Goal: Information Seeking & Learning: Learn about a topic

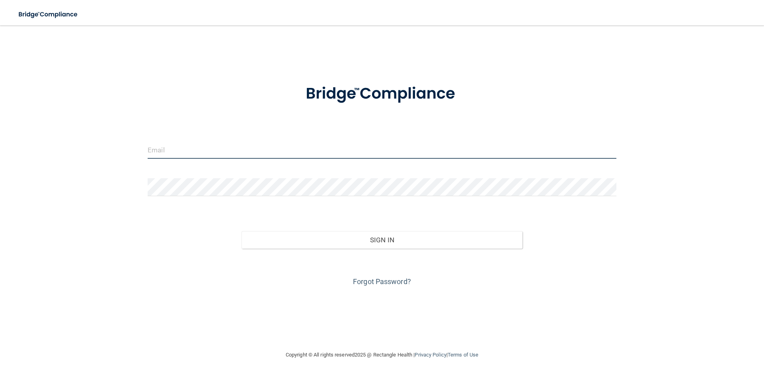
click at [317, 150] on input "email" at bounding box center [382, 150] width 469 height 18
type input "[EMAIL_ADDRESS][PERSON_NAME][DOMAIN_NAME]"
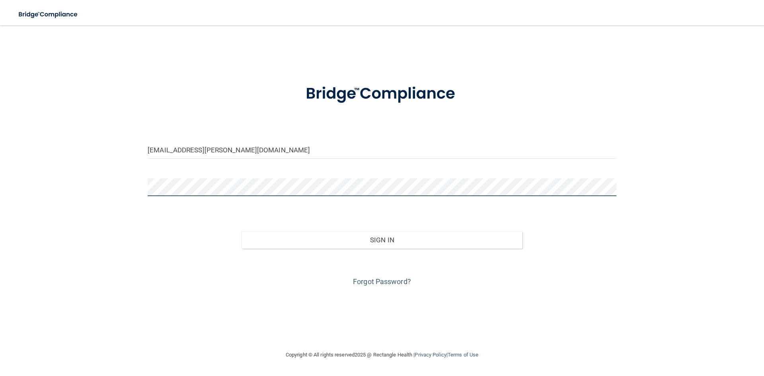
click at [241, 231] on button "Sign In" at bounding box center [381, 240] width 281 height 18
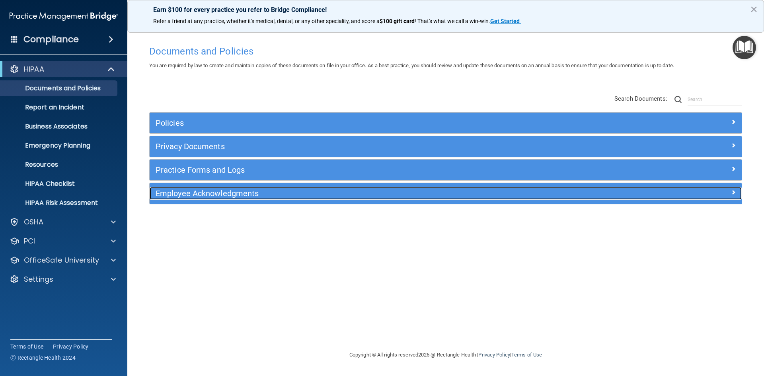
click at [222, 193] on h5 "Employee Acknowledgments" at bounding box center [372, 193] width 432 height 9
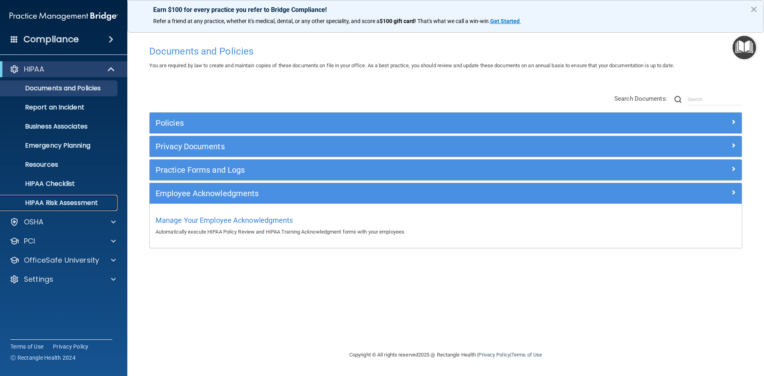
click at [84, 196] on link "HIPAA Risk Assessment" at bounding box center [54, 203] width 125 height 16
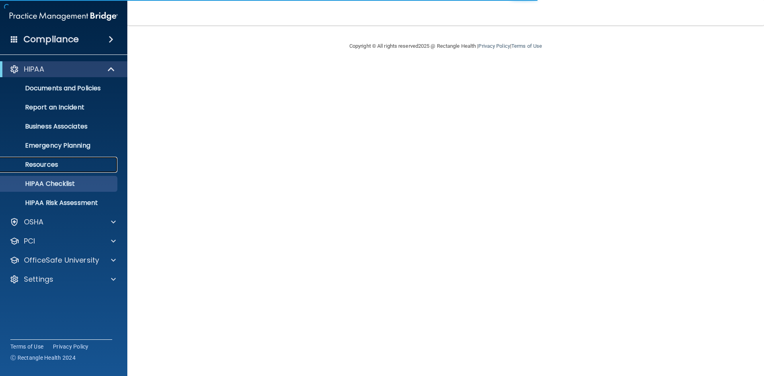
click at [56, 161] on p "Resources" at bounding box center [59, 165] width 109 height 8
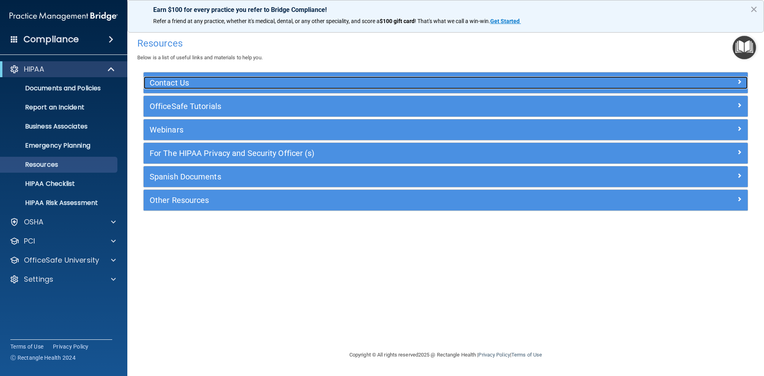
click at [201, 80] on h5 "Contact Us" at bounding box center [370, 82] width 441 height 9
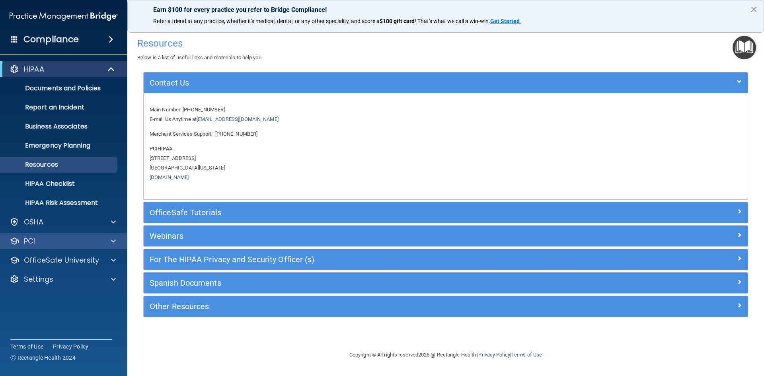
click at [77, 247] on div "PCI" at bounding box center [64, 241] width 128 height 16
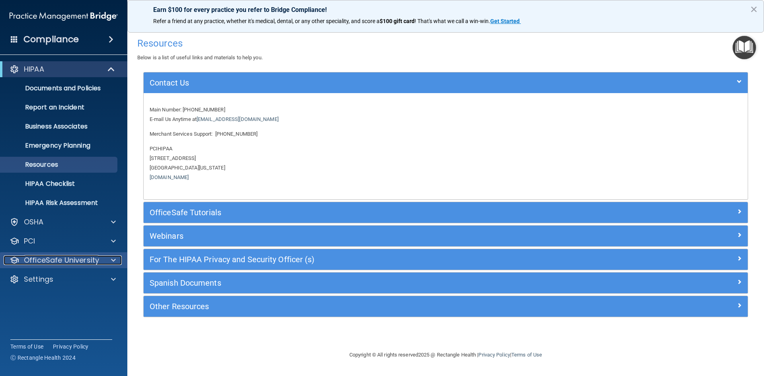
click at [84, 262] on p "OfficeSafe University" at bounding box center [61, 260] width 75 height 10
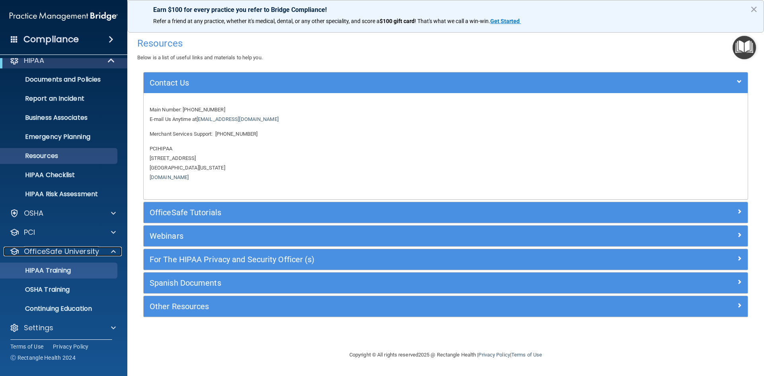
scroll to position [12, 0]
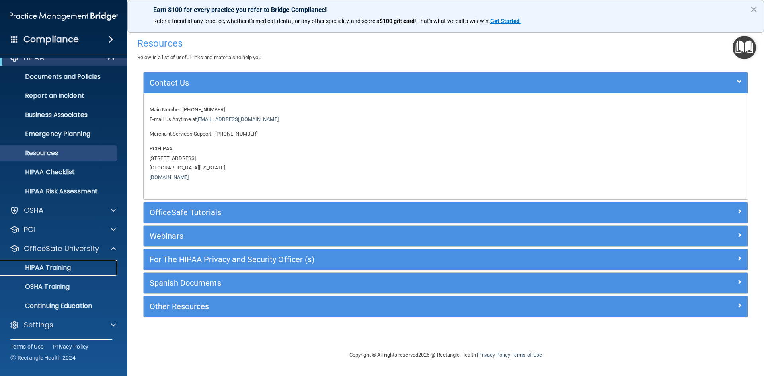
click at [78, 272] on link "HIPAA Training" at bounding box center [54, 268] width 125 height 16
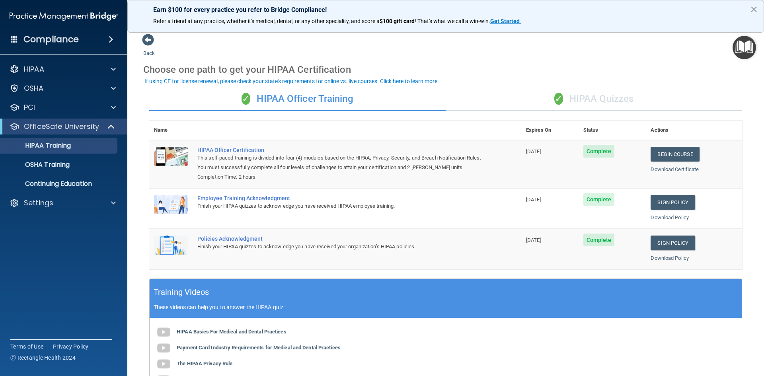
click at [554, 96] on span "✓" at bounding box center [558, 99] width 9 height 12
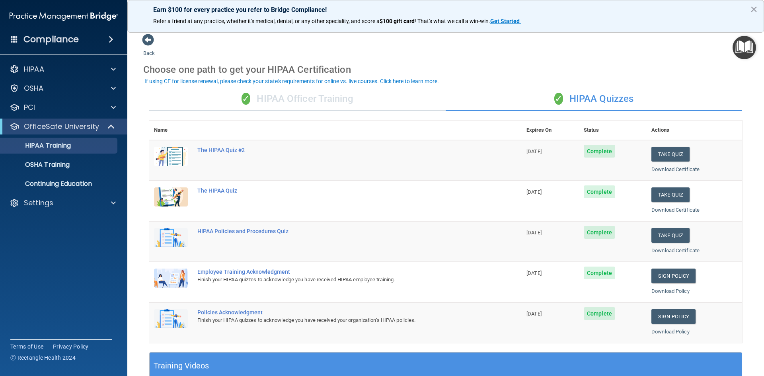
click at [268, 94] on div "✓ HIPAA Officer Training" at bounding box center [297, 99] width 296 height 24
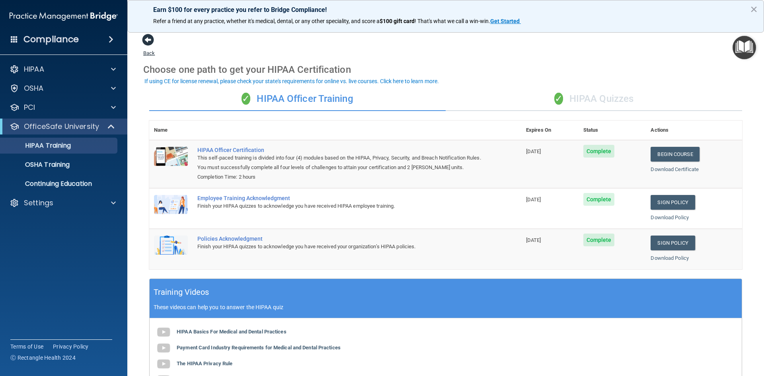
click at [143, 38] on span at bounding box center [148, 40] width 12 height 12
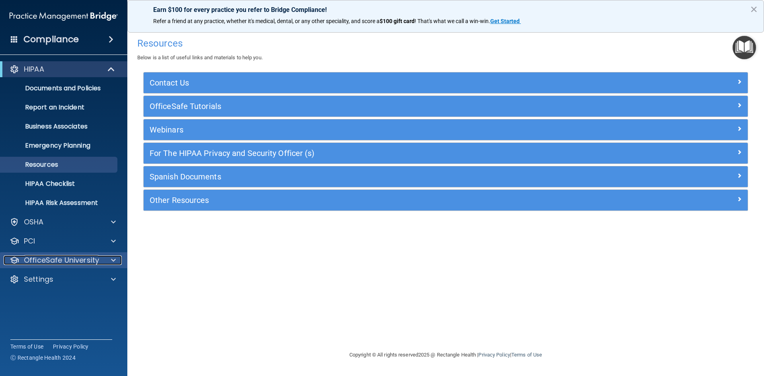
click at [83, 259] on p "OfficeSafe University" at bounding box center [61, 260] width 75 height 10
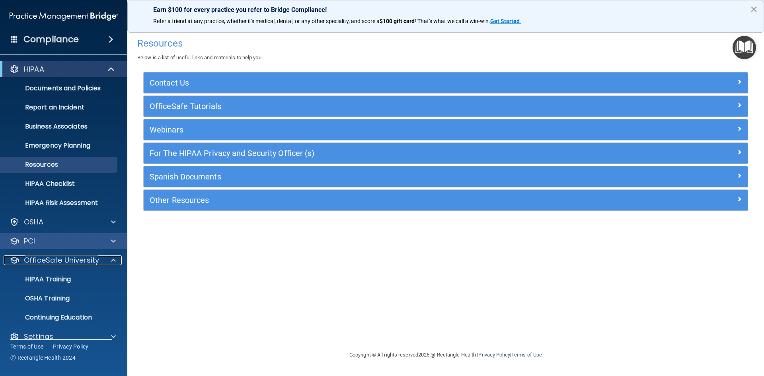
scroll to position [12, 0]
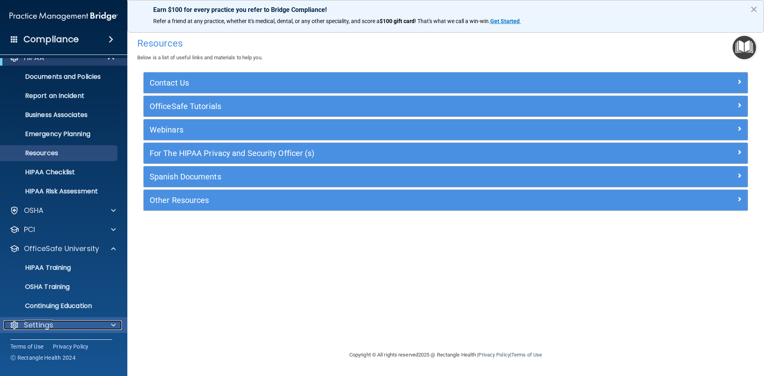
click at [72, 325] on div "Settings" at bounding box center [53, 325] width 99 height 10
click at [111, 323] on span at bounding box center [113, 325] width 5 height 10
click at [755, 10] on button "×" at bounding box center [754, 9] width 8 height 13
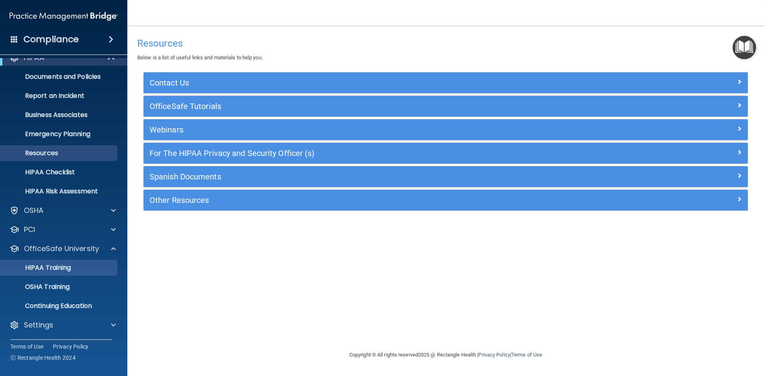
scroll to position [0, 0]
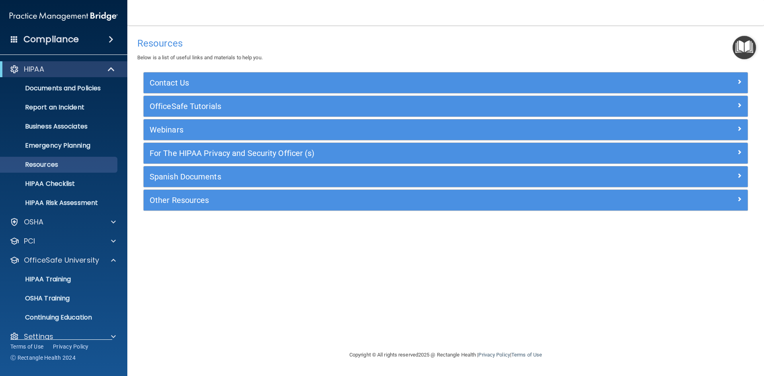
click at [109, 38] on span at bounding box center [111, 40] width 5 height 10
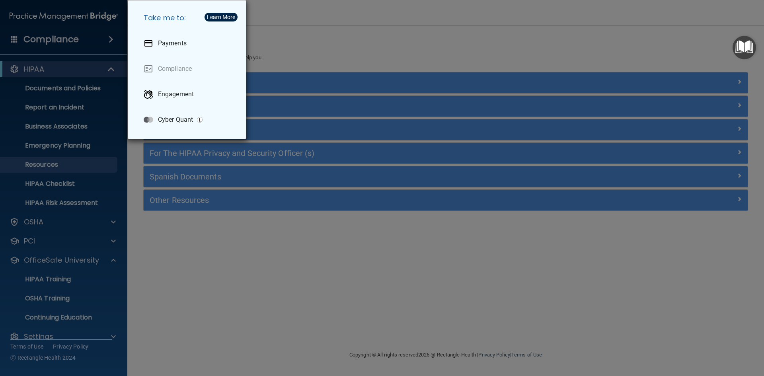
drag, startPoint x: 295, startPoint y: 43, endPoint x: 294, endPoint y: 31, distance: 11.2
click at [295, 43] on div "Take me to: Payments Compliance Engagement Cyber Quant" at bounding box center [382, 188] width 764 height 376
